Goal: Information Seeking & Learning: Learn about a topic

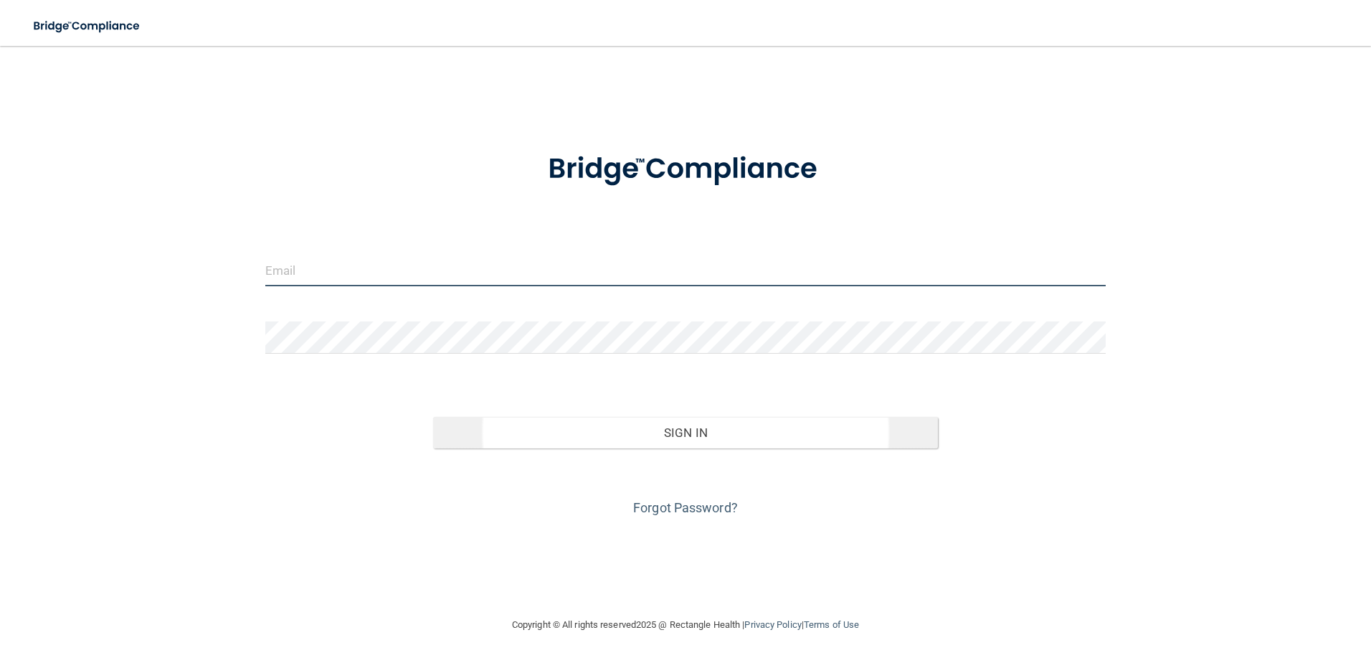
type input "[EMAIL_ADDRESS][DOMAIN_NAME]"
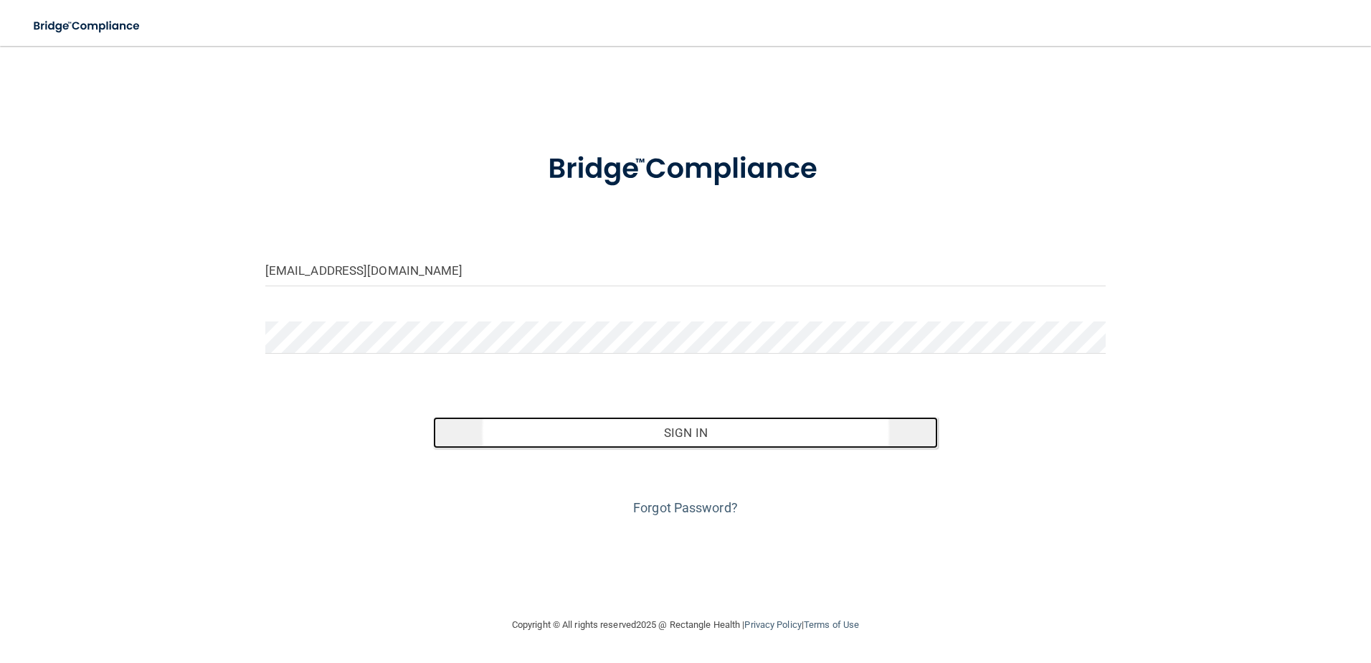
click at [683, 429] on button "Sign In" at bounding box center [685, 433] width 505 height 32
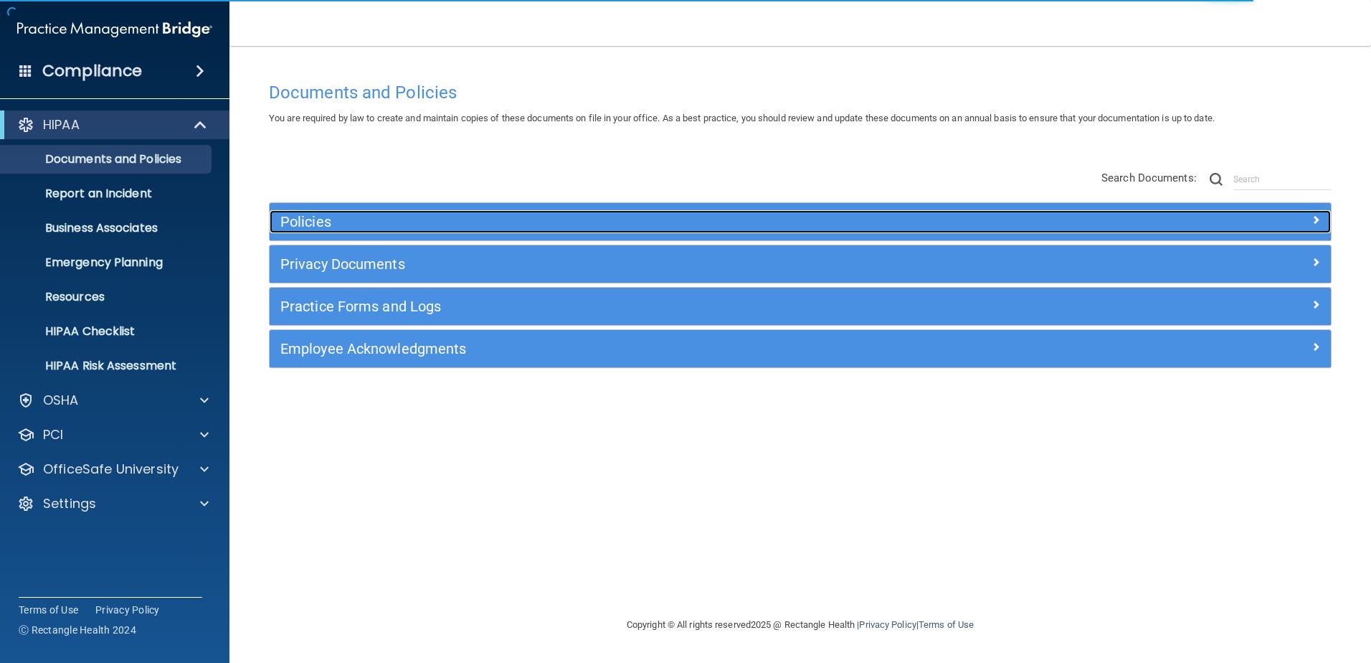
click at [377, 219] on h5 "Policies" at bounding box center [667, 222] width 774 height 16
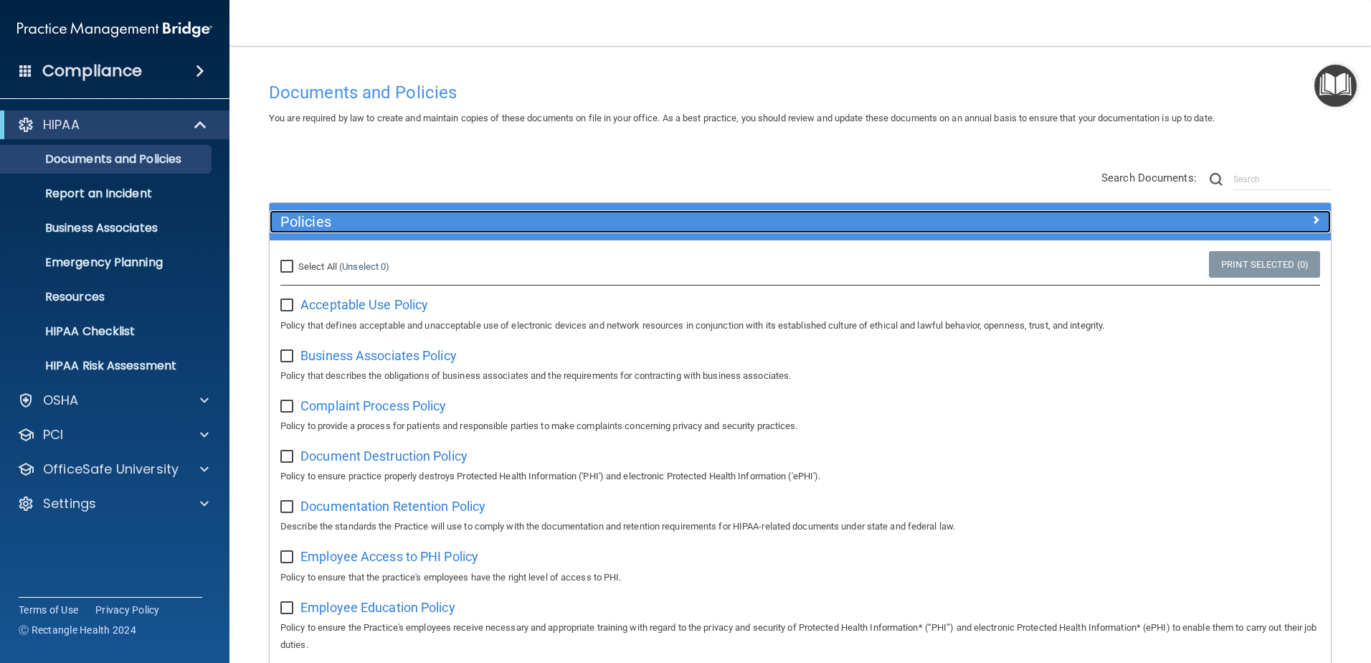
click at [394, 218] on h5 "Policies" at bounding box center [667, 222] width 774 height 16
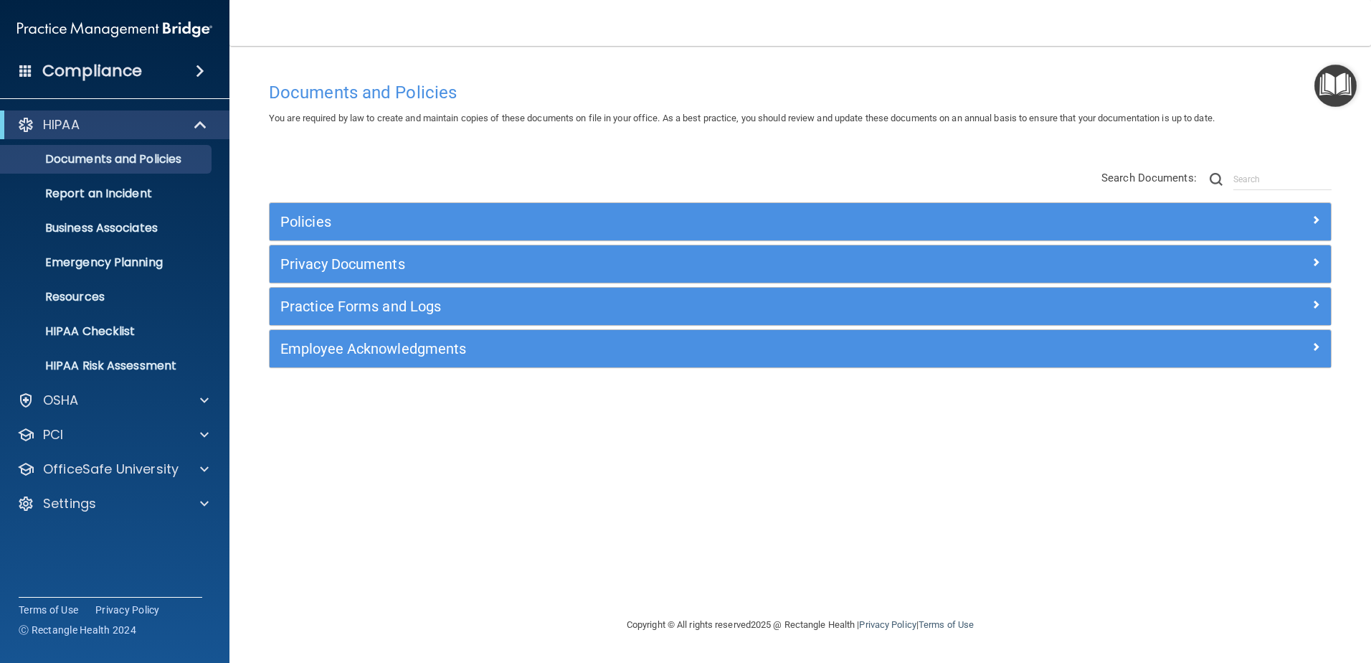
click at [371, 277] on div "Privacy Documents" at bounding box center [800, 263] width 1061 height 37
click at [125, 469] on p "OfficeSafe University" at bounding box center [111, 468] width 136 height 17
click at [135, 538] on div "OSHA Training" at bounding box center [107, 538] width 196 height 14
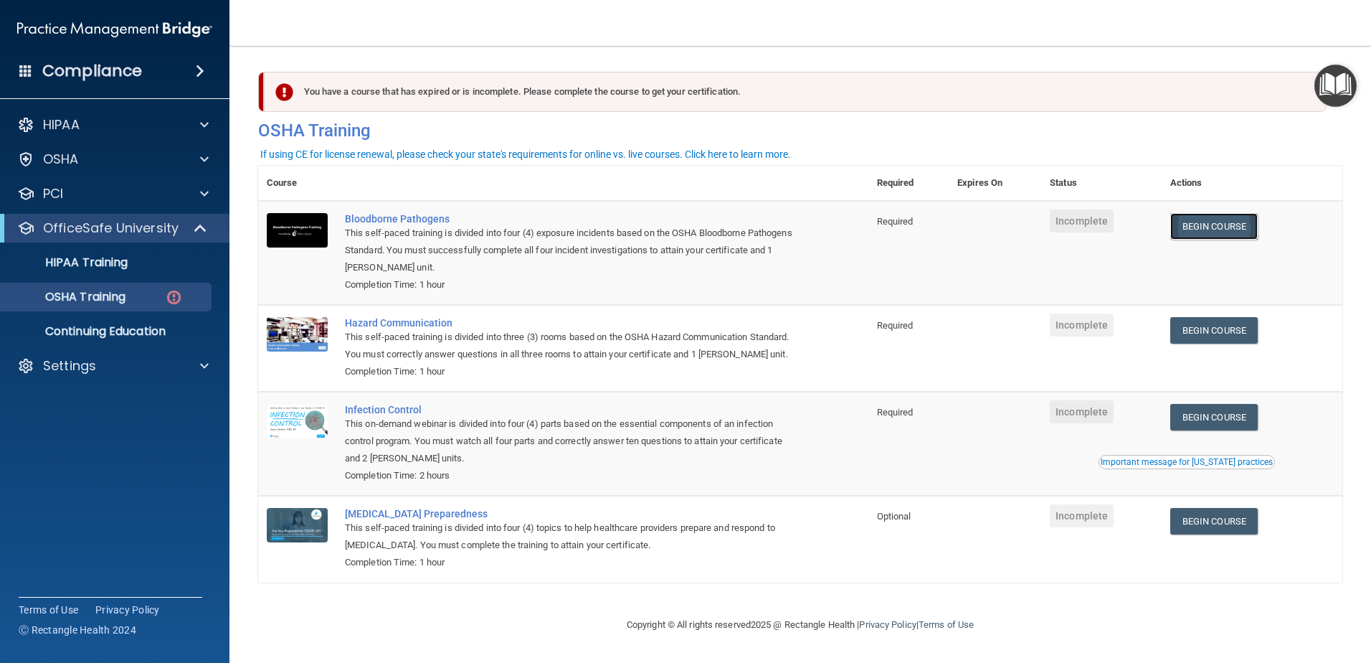
click at [1225, 229] on link "Begin Course" at bounding box center [1213, 226] width 87 height 27
click at [1335, 86] on img "Open Resource Center" at bounding box center [1335, 86] width 42 height 42
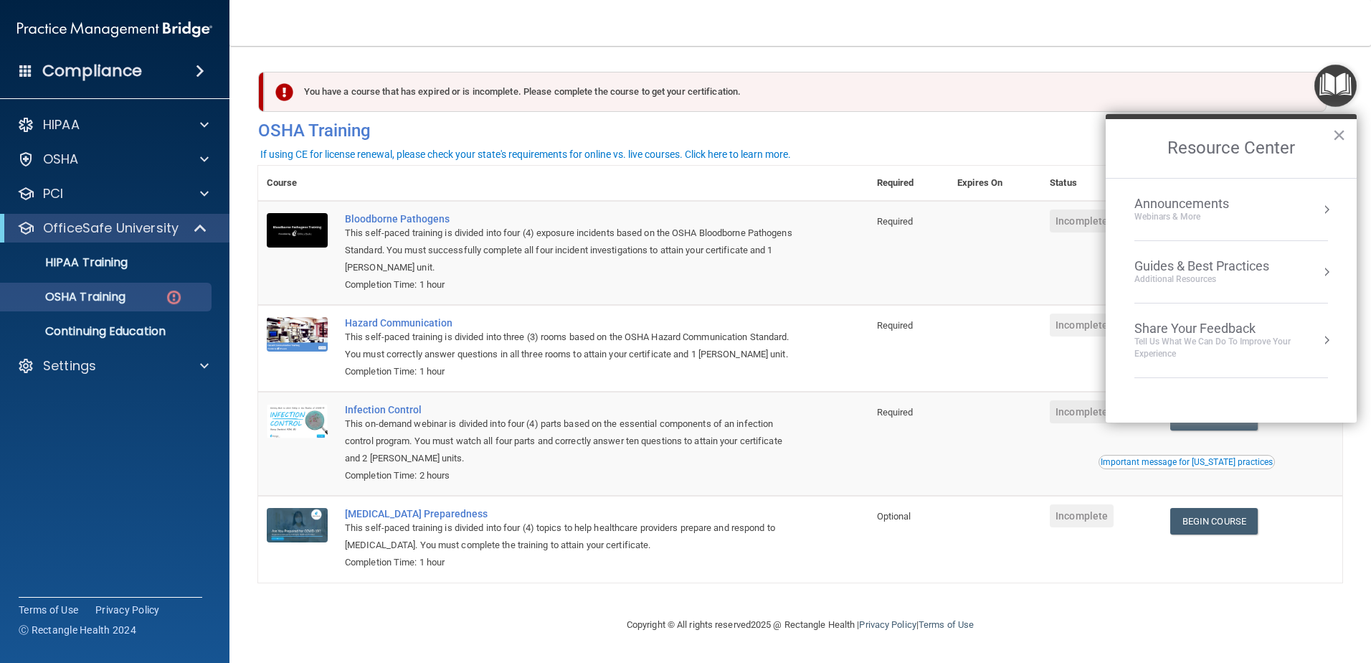
click at [949, 266] on td "Required" at bounding box center [908, 253] width 80 height 104
click at [1335, 136] on button "×" at bounding box center [1339, 134] width 14 height 23
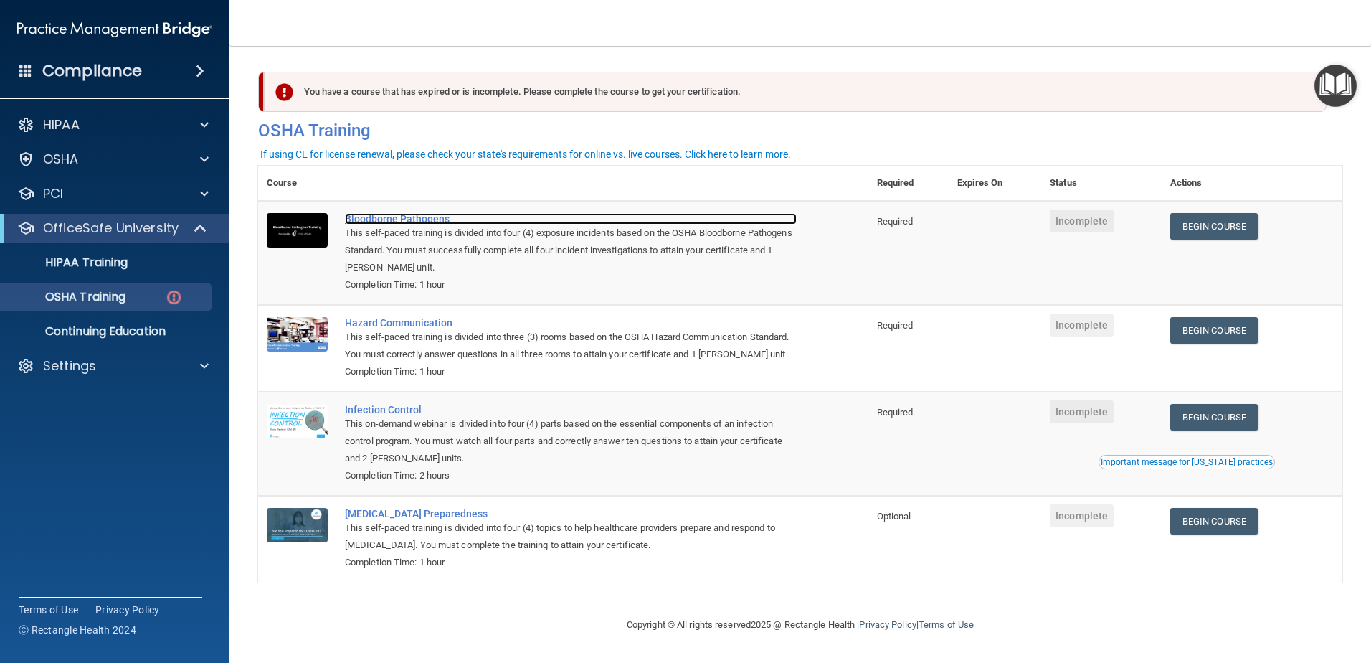
click at [380, 219] on div "Bloodborne Pathogens" at bounding box center [571, 218] width 452 height 11
click at [1220, 222] on link "Begin Course" at bounding box center [1213, 226] width 87 height 27
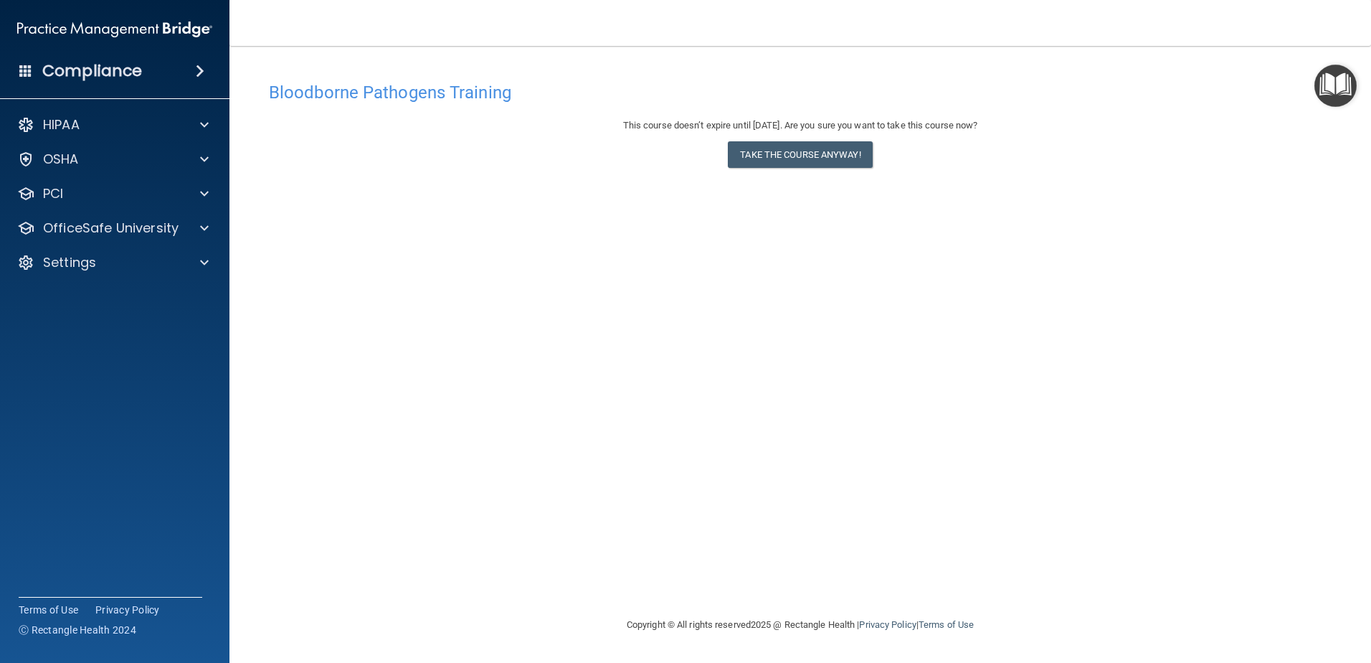
click at [200, 67] on span at bounding box center [200, 70] width 9 height 17
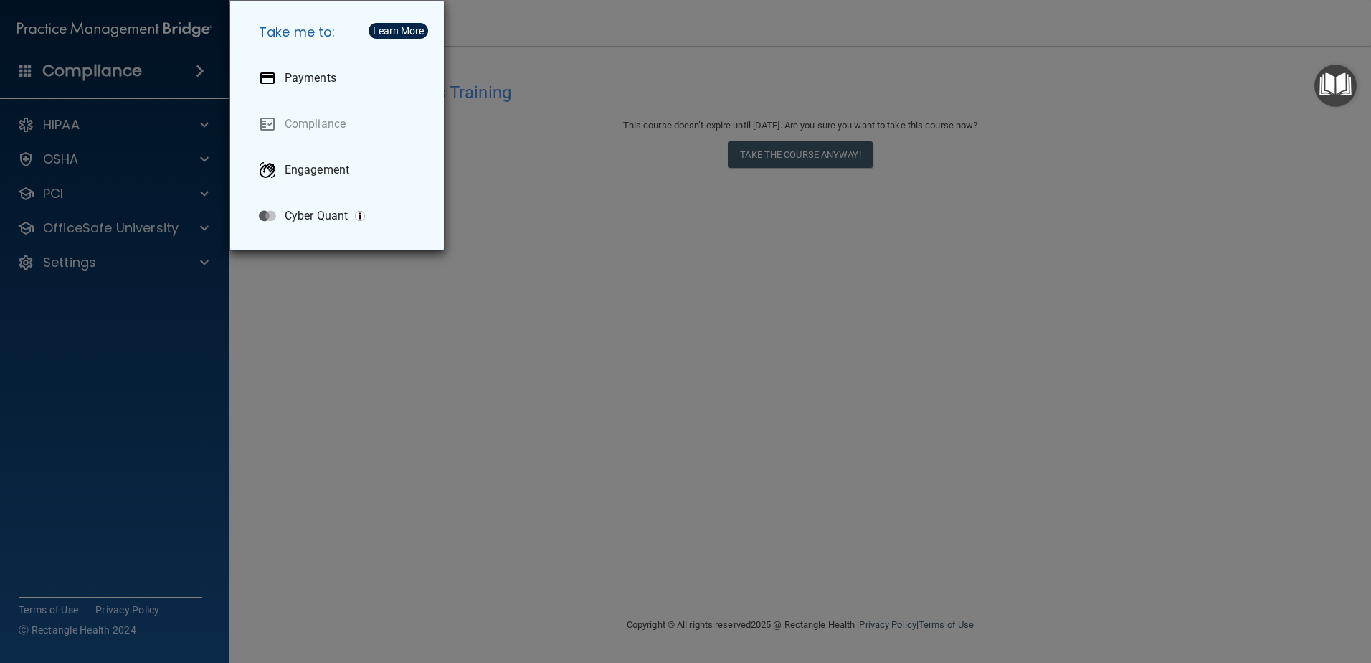
click at [574, 54] on div "Take me to: Payments Compliance Engagement Cyber Quant" at bounding box center [685, 331] width 1371 height 663
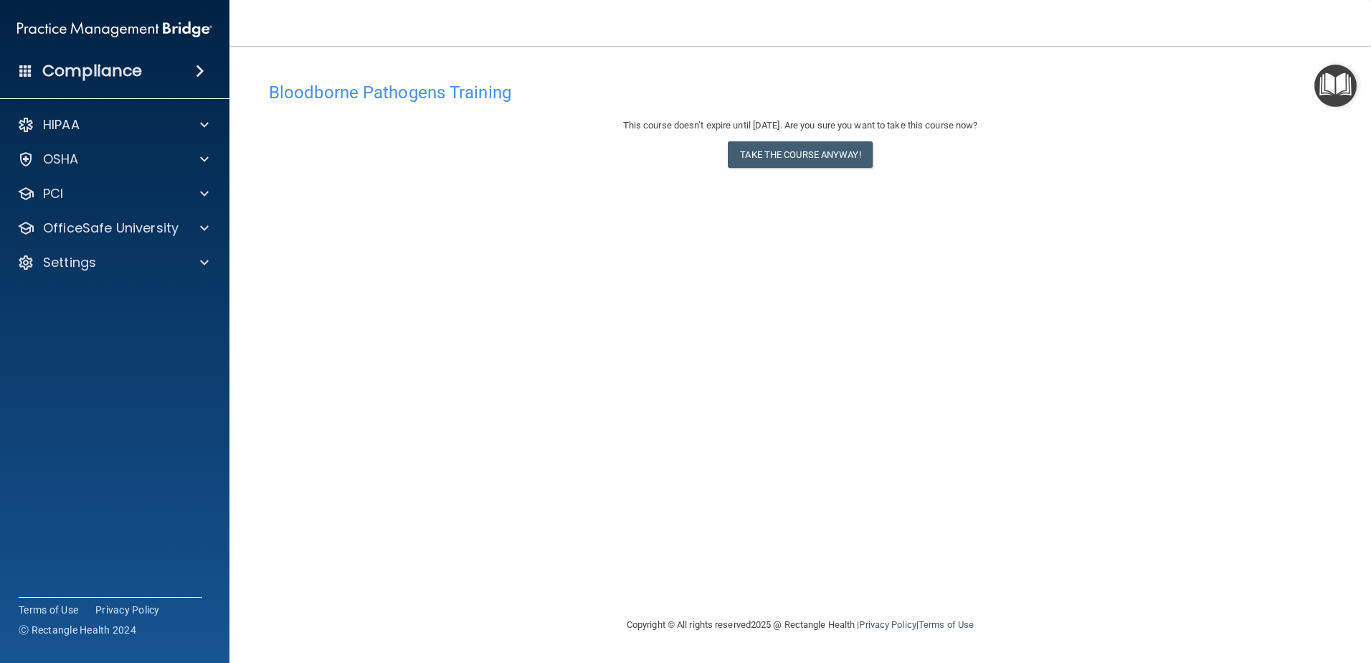
click at [1336, 83] on img "Open Resource Center" at bounding box center [1335, 86] width 42 height 42
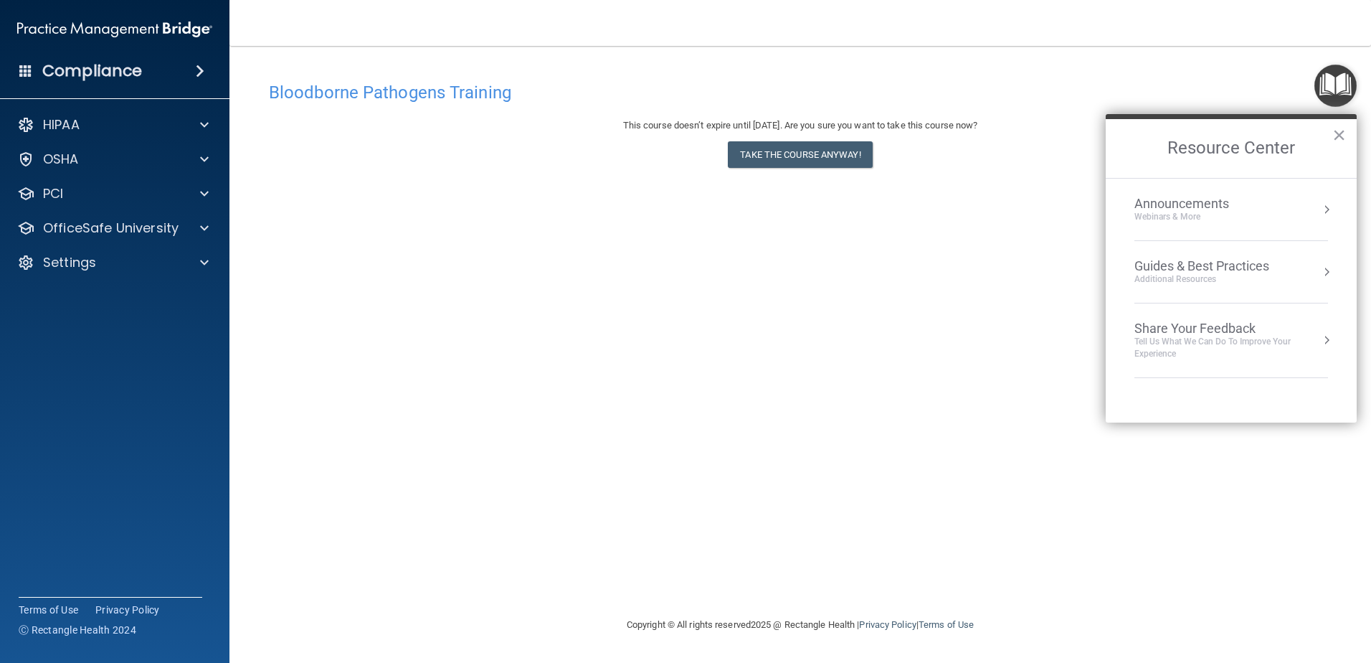
click at [1342, 127] on button "×" at bounding box center [1339, 134] width 14 height 23
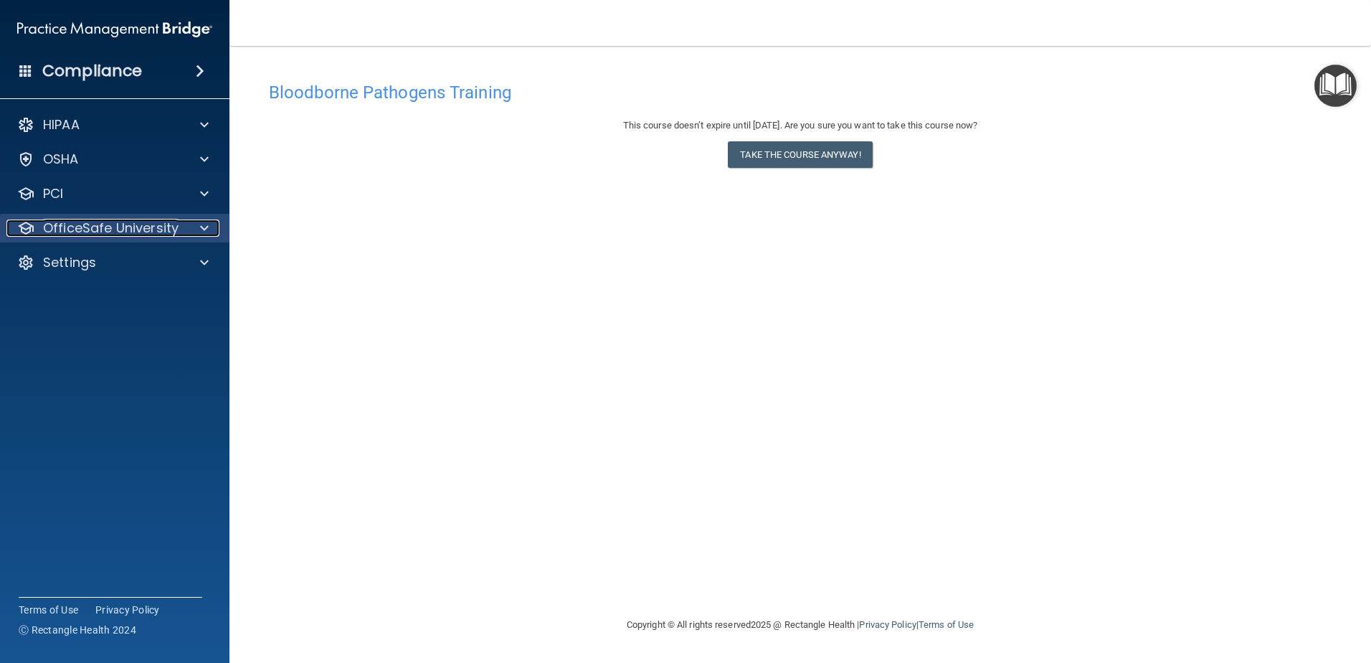
click at [77, 224] on p "OfficeSafe University" at bounding box center [111, 227] width 136 height 17
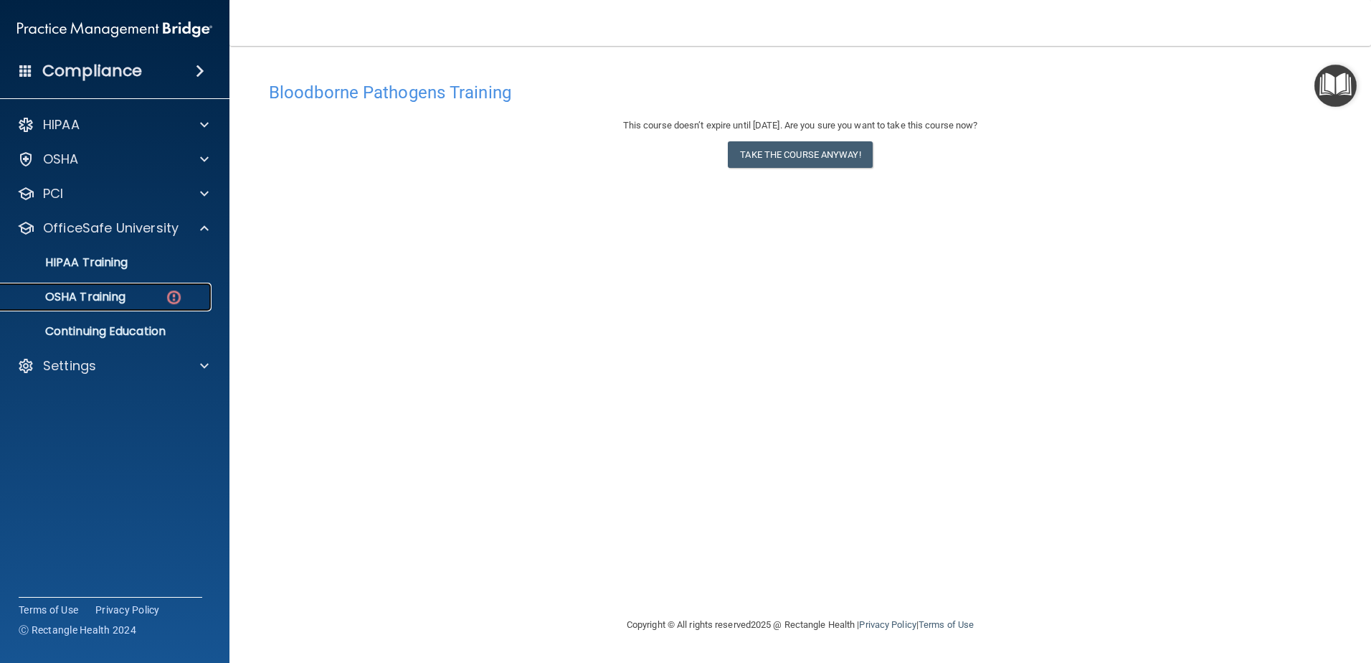
click at [99, 298] on p "OSHA Training" at bounding box center [67, 297] width 116 height 14
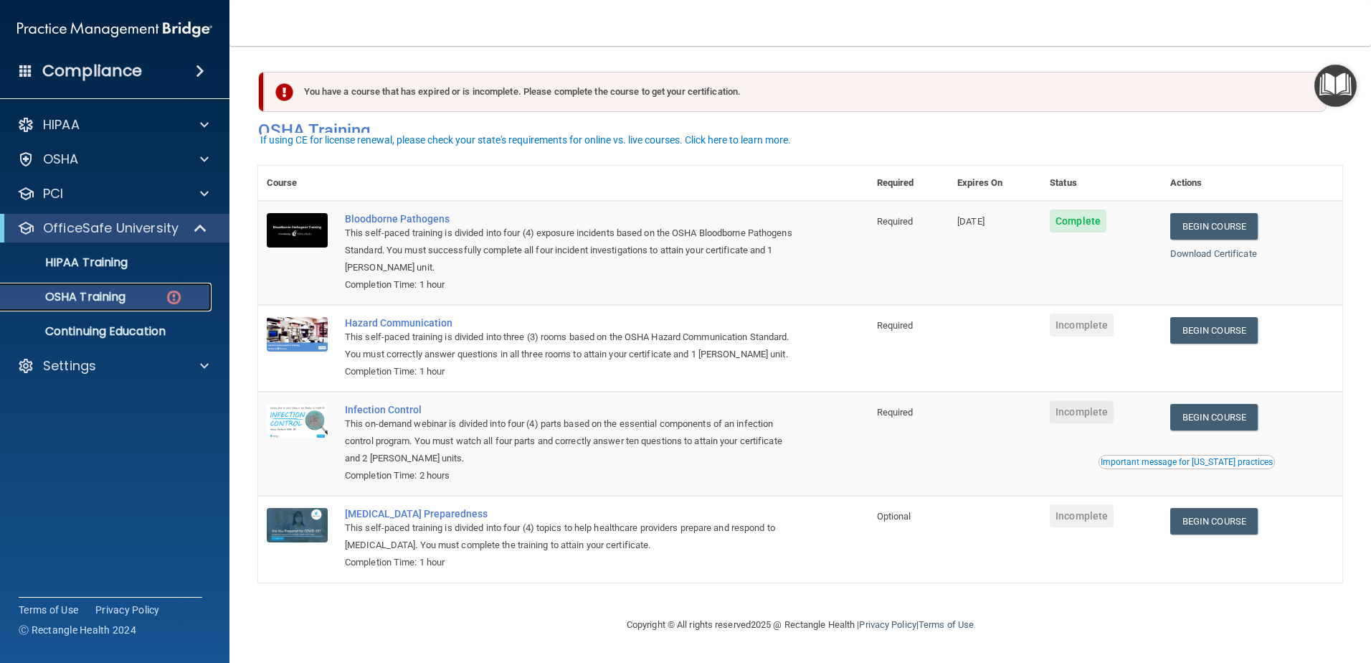
scroll to position [14, 0]
